Goal: Find specific page/section: Find specific page/section

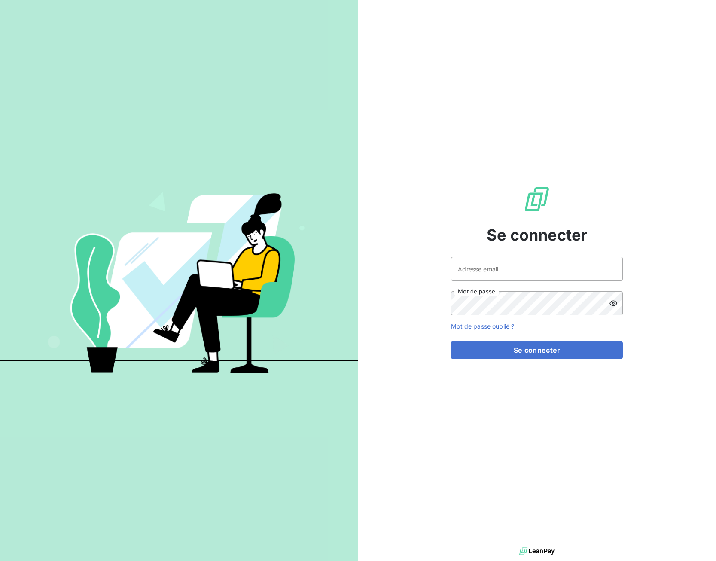
drag, startPoint x: 494, startPoint y: 282, endPoint x: 495, endPoint y: 276, distance: 6.5
click at [494, 282] on div "Adresse email Mot de passe" at bounding box center [537, 286] width 172 height 58
click at [494, 271] on input "Adresse email" at bounding box center [537, 269] width 172 height 24
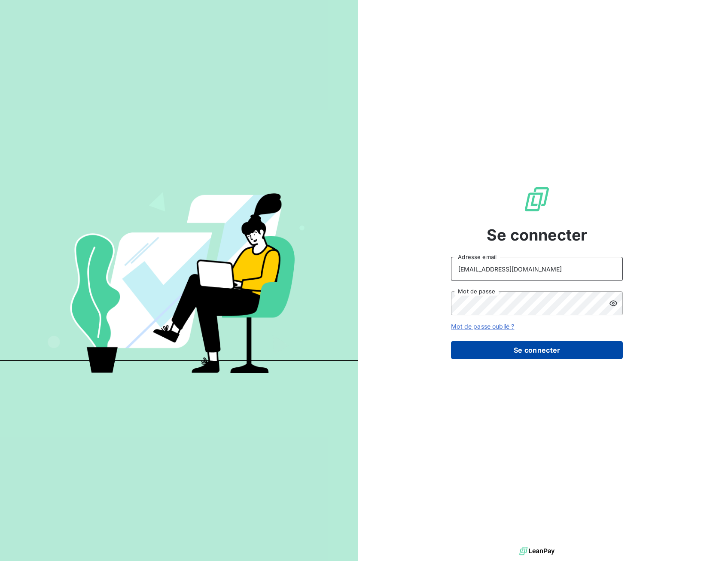
type input "[EMAIL_ADDRESS][DOMAIN_NAME]"
click at [499, 342] on button "Se connecter" at bounding box center [537, 350] width 172 height 18
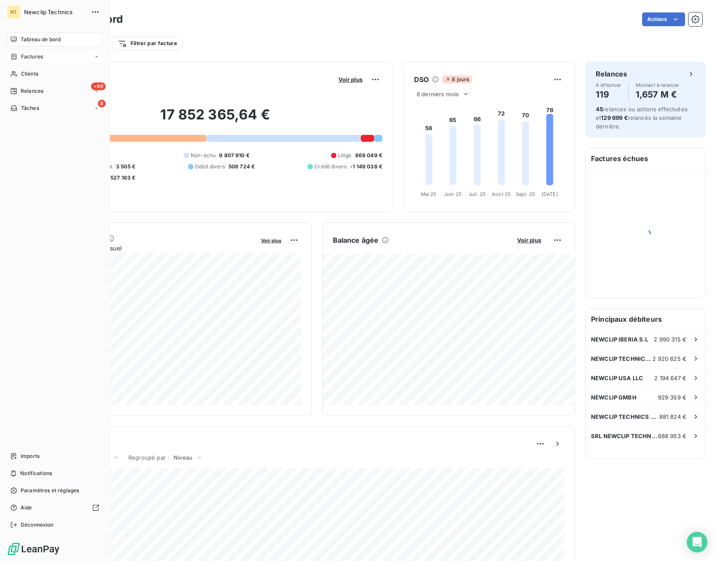
click at [16, 58] on icon at bounding box center [14, 57] width 5 height 6
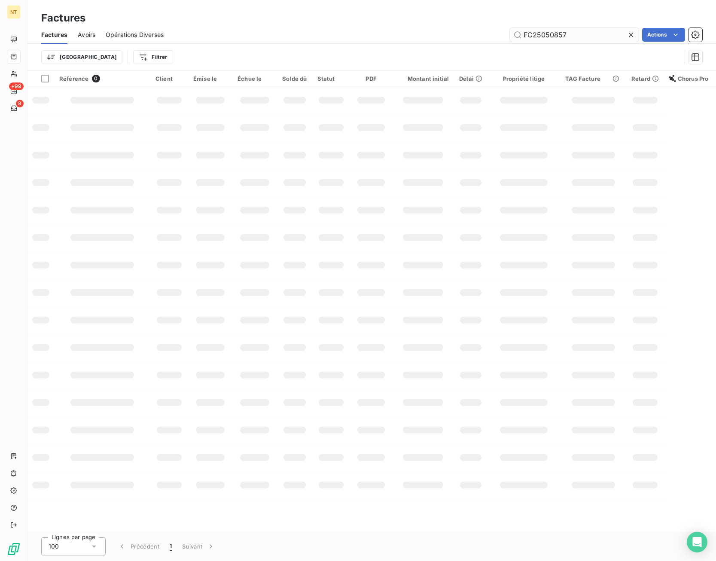
drag, startPoint x: 572, startPoint y: 34, endPoint x: 544, endPoint y: 33, distance: 27.5
click at [544, 33] on input "FC25050857" at bounding box center [573, 35] width 129 height 14
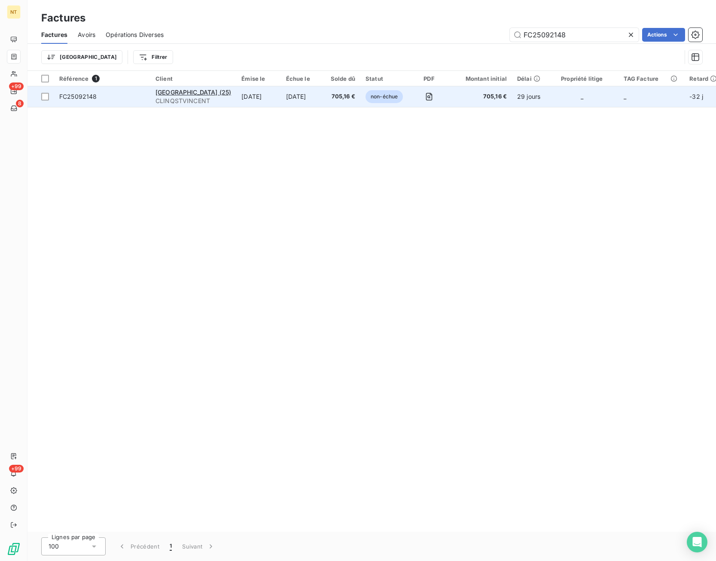
type input "FC25092148"
click at [464, 97] on td "705,16 €" at bounding box center [481, 96] width 62 height 21
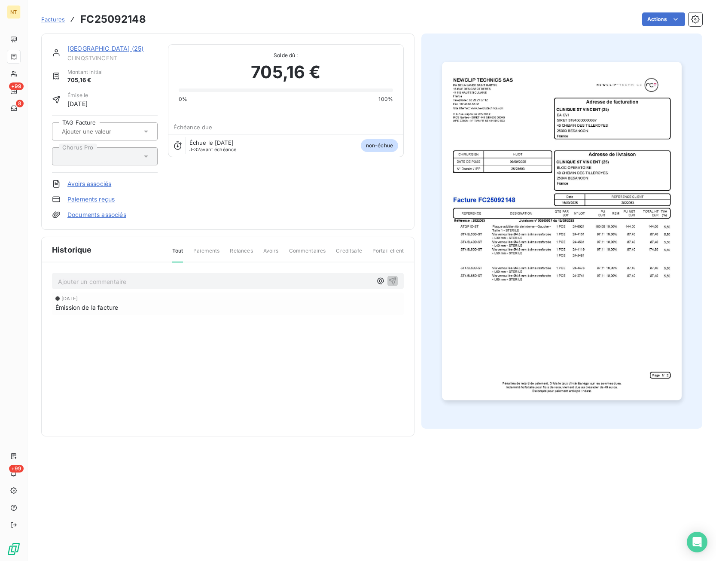
click at [167, 285] on p "Ajouter un commentaire ﻿" at bounding box center [215, 281] width 314 height 11
click at [394, 278] on icon "button" at bounding box center [392, 280] width 7 height 7
